Goal: Book appointment/travel/reservation

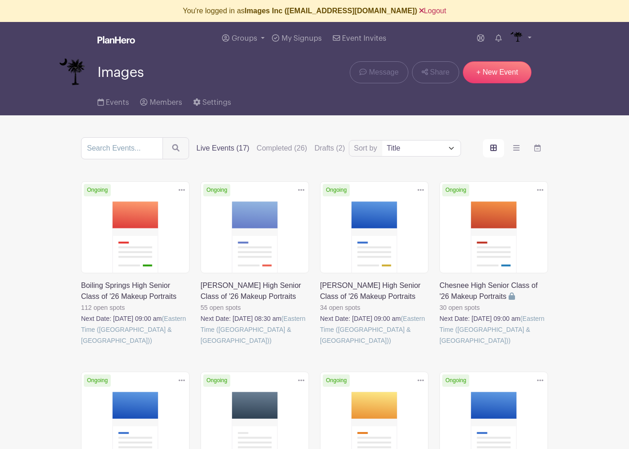
click at [419, 11] on link "Logout" at bounding box center [432, 11] width 27 height 8
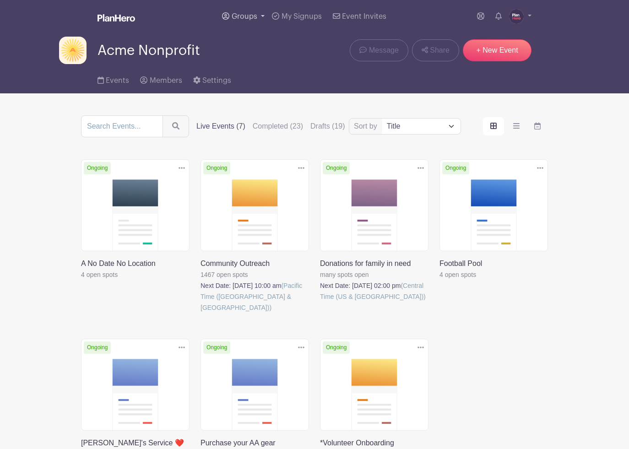
click at [238, 13] on span "Groups" at bounding box center [245, 16] width 26 height 7
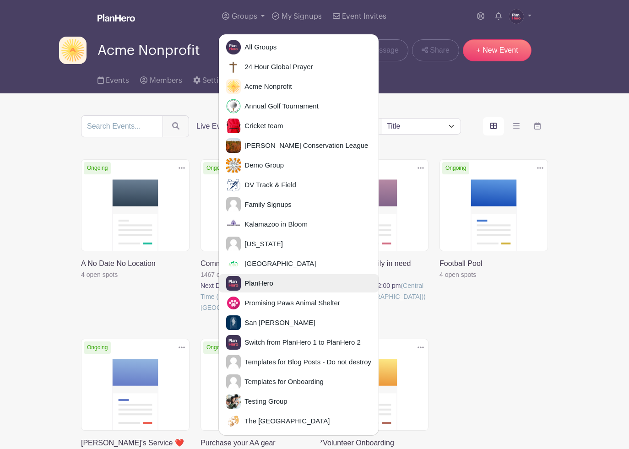
click at [247, 282] on span "PlanHero" at bounding box center [257, 283] width 32 height 11
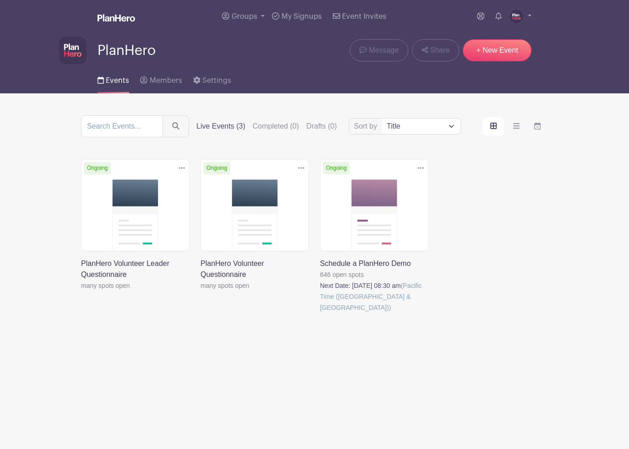
click at [320, 313] on link at bounding box center [320, 313] width 0 height 0
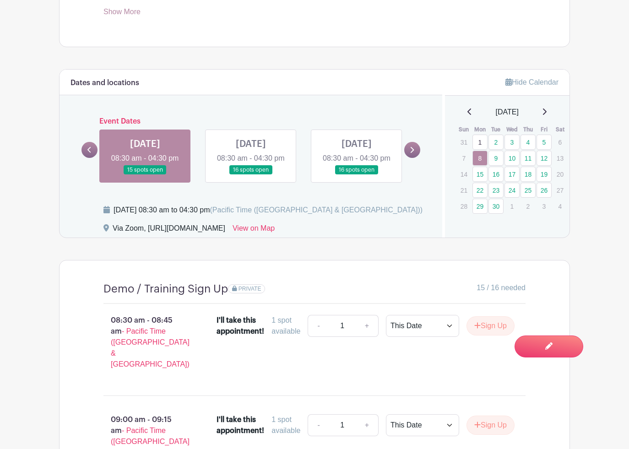
scroll to position [467, 0]
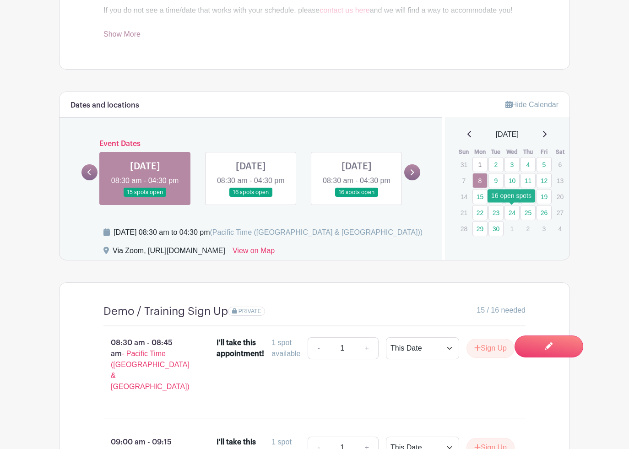
click at [507, 211] on link "24" at bounding box center [511, 212] width 15 height 15
click at [494, 227] on link "30" at bounding box center [495, 228] width 15 height 15
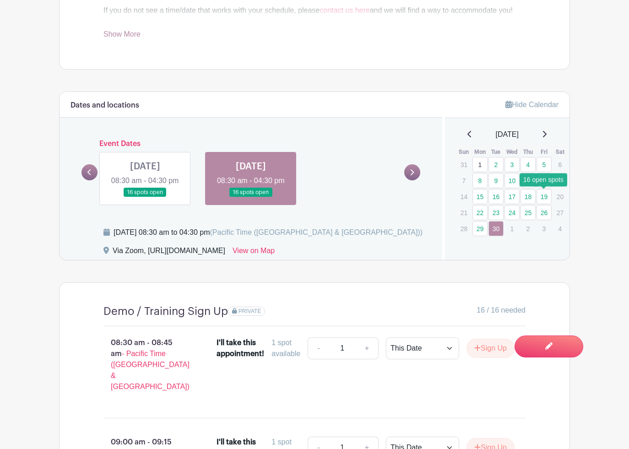
click at [541, 197] on link "19" at bounding box center [543, 196] width 15 height 15
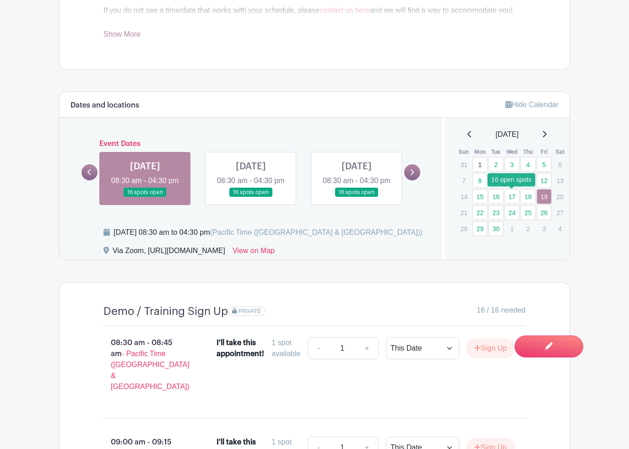
click at [512, 195] on link "17" at bounding box center [511, 196] width 15 height 15
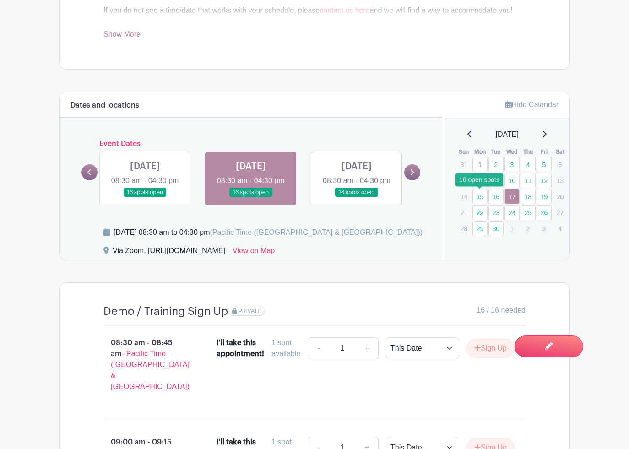
click at [482, 196] on link "15" at bounding box center [479, 196] width 15 height 15
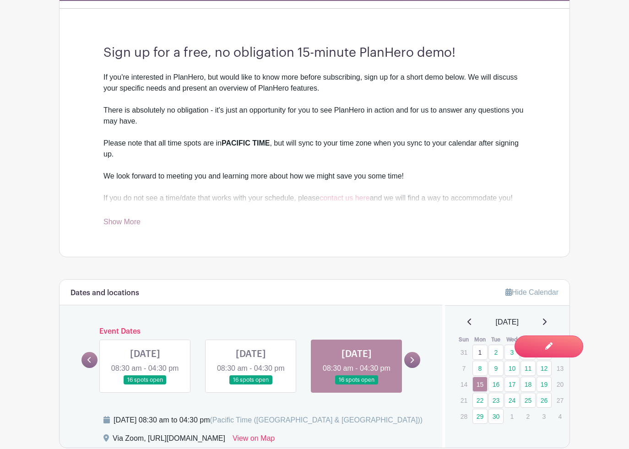
scroll to position [277, 0]
